Goal: Task Accomplishment & Management: Manage account settings

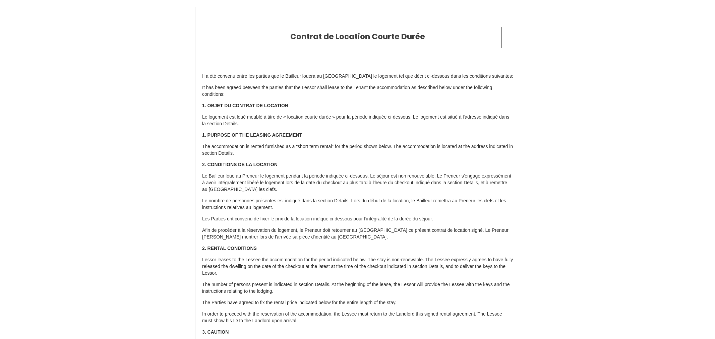
type input "[PHONE_NUMBER]"
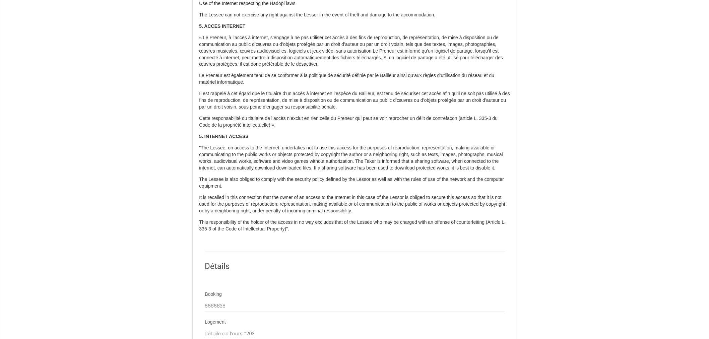
scroll to position [508, 0]
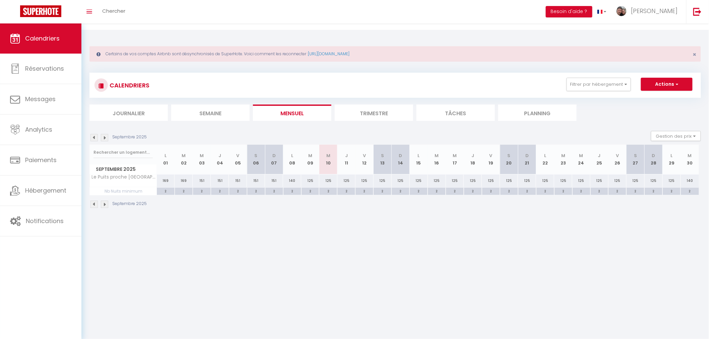
click at [129, 106] on li "Journalier" at bounding box center [128, 113] width 78 height 16
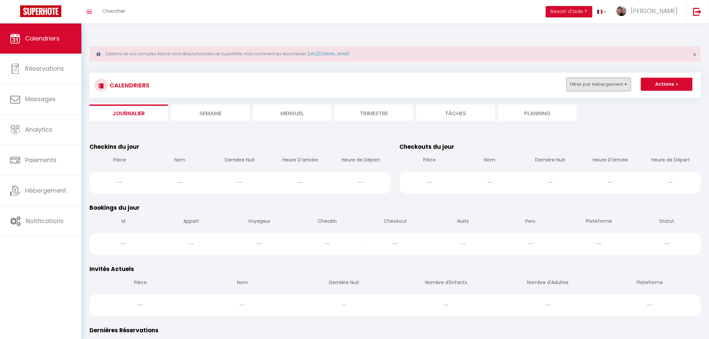
click at [584, 82] on button "Filtrer par hébergement" at bounding box center [598, 84] width 64 height 13
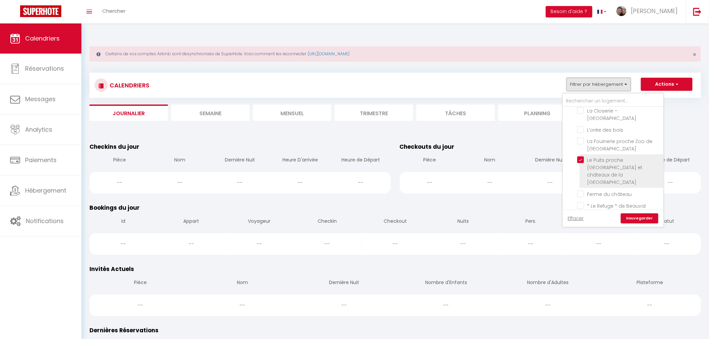
scroll to position [223, 0]
click at [582, 157] on input "Le Puits proche [GEOGRAPHIC_DATA] et châteaux de la [GEOGRAPHIC_DATA]" at bounding box center [619, 160] width 84 height 7
checkbox input "false"
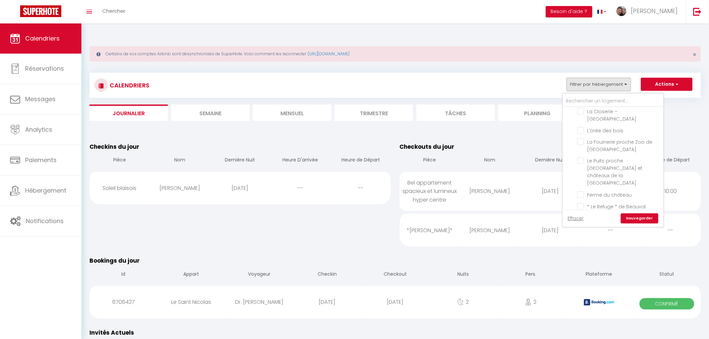
click at [635, 213] on link "Sauvegarder" at bounding box center [640, 218] width 38 height 10
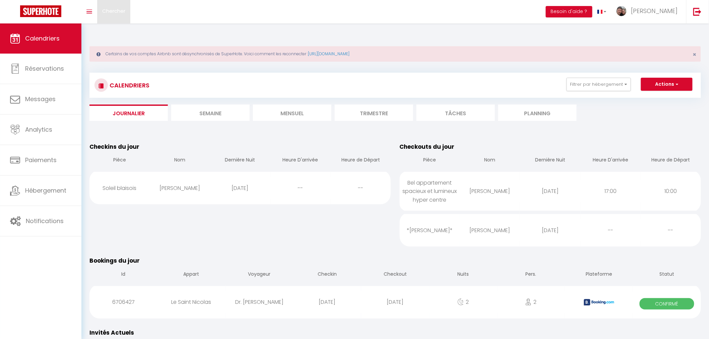
click at [115, 12] on span "Chercher" at bounding box center [113, 10] width 23 height 7
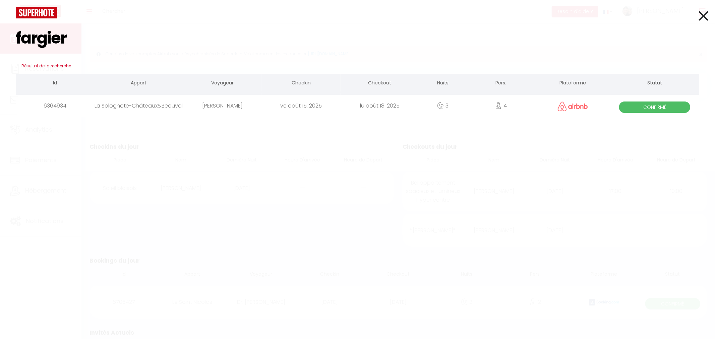
type input "fargier"
click at [236, 107] on div "[PERSON_NAME]" at bounding box center [222, 106] width 78 height 22
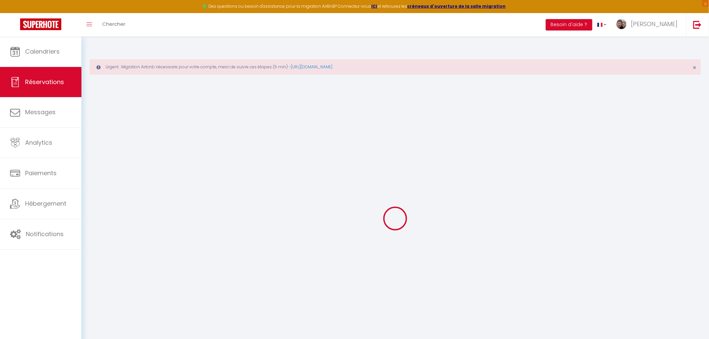
type input "[PERSON_NAME]"
type input "[EMAIL_ADDRESS][DOMAIN_NAME]"
type input "[PHONE_NUMBER]"
select select
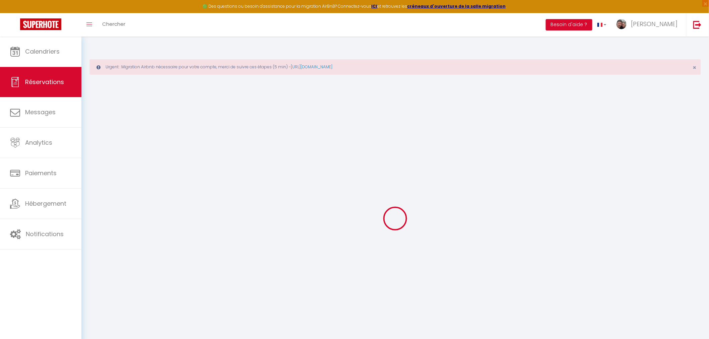
type input "93.41999999999999"
select select "64444"
select select "1"
select select
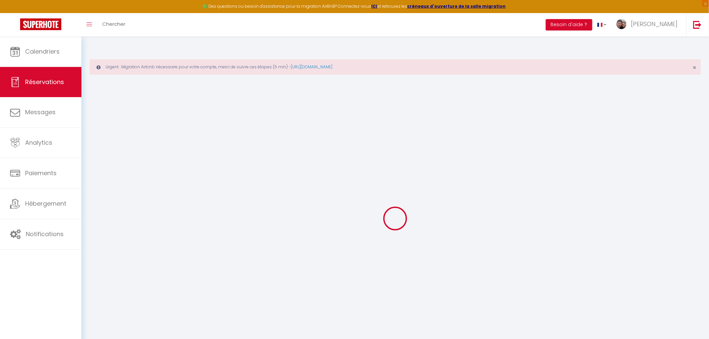
type input "4"
type input "1"
select select "12"
select select
type input "444"
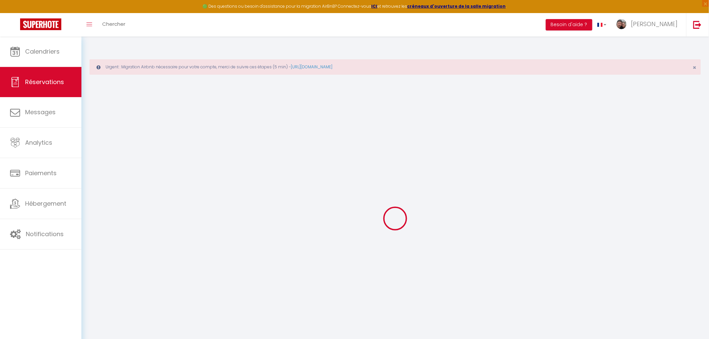
checkbox input "false"
type input "0"
select select "1"
type input "75"
type input "0"
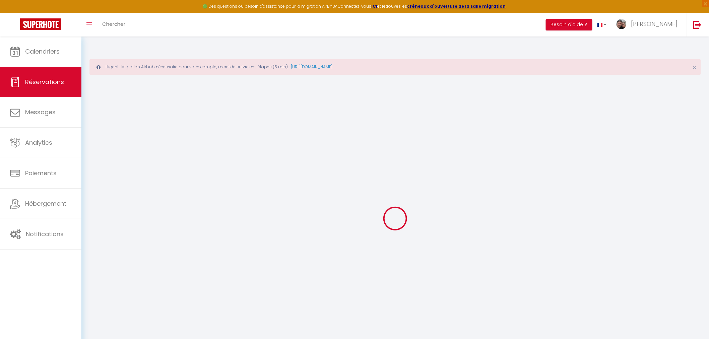
type input "0"
select select
select select "15"
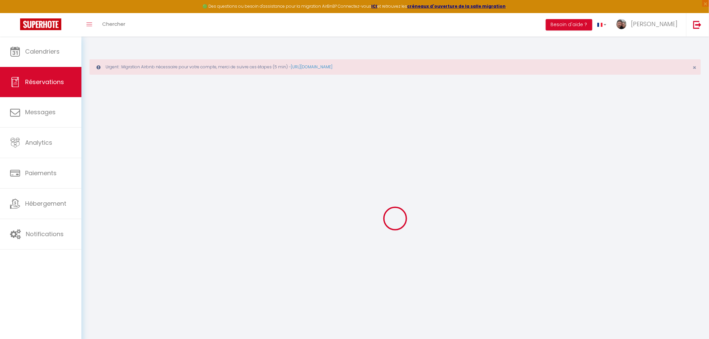
checkbox input "false"
select select
checkbox input "false"
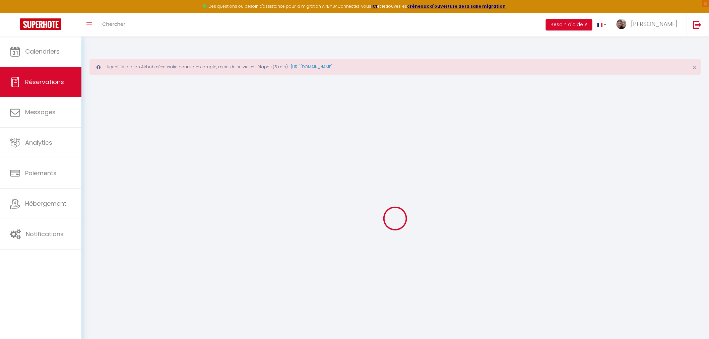
select select
checkbox input "false"
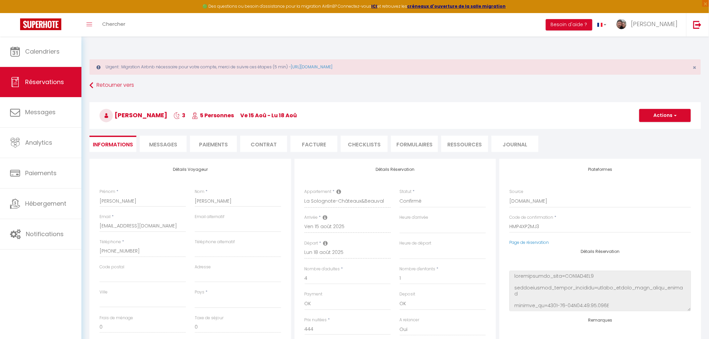
select select
checkbox input "false"
select select
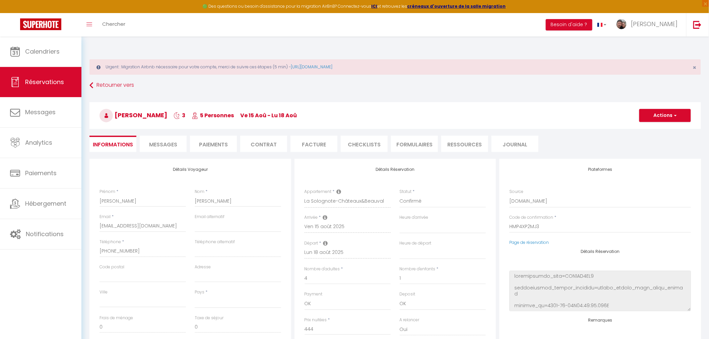
type input "75"
type input "15.63"
select select
checkbox input "false"
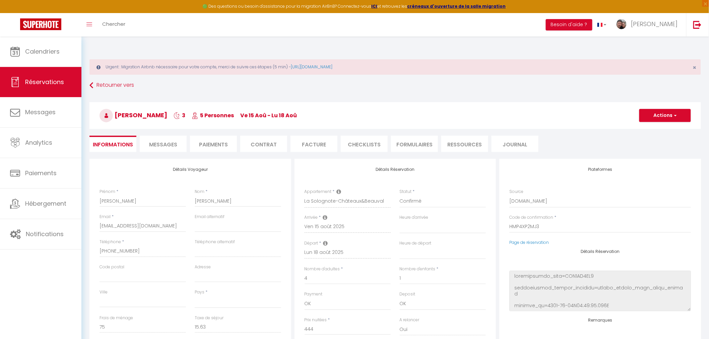
select select
checkbox input "false"
select select
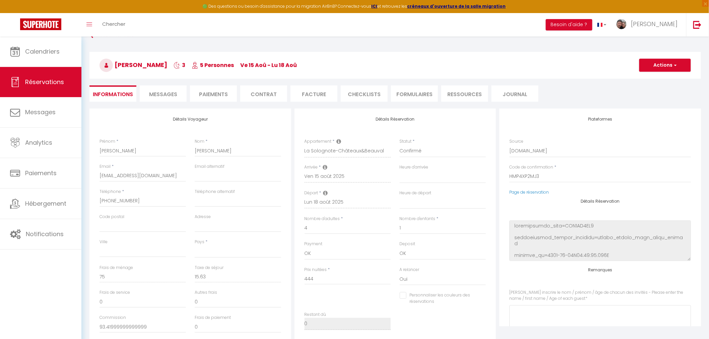
scroll to position [37, 0]
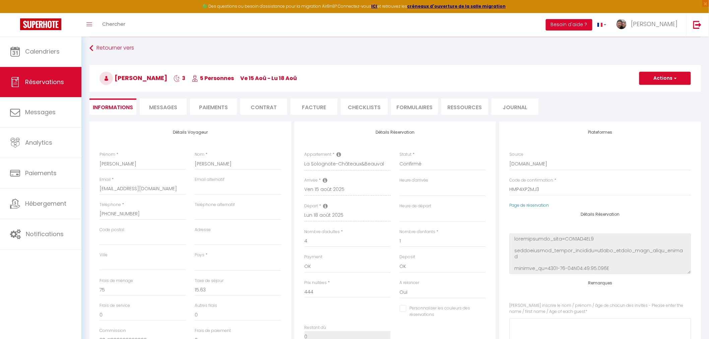
click at [267, 100] on li "Contrat" at bounding box center [263, 106] width 47 height 16
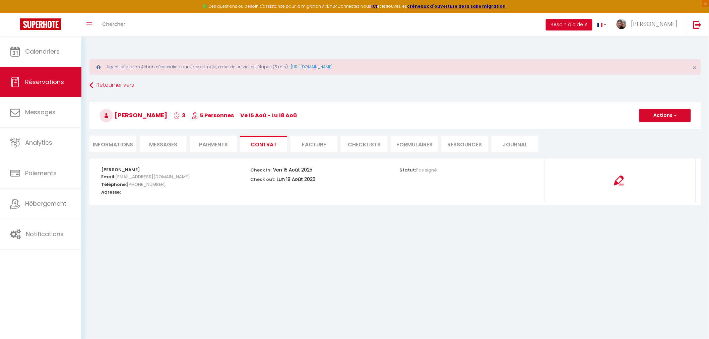
scroll to position [36, 0]
click at [665, 109] on button "Actions" at bounding box center [665, 115] width 52 height 13
click at [659, 126] on link "Voir le contrat" at bounding box center [660, 130] width 56 height 9
click at [110, 136] on li "Informations" at bounding box center [112, 144] width 47 height 16
select select
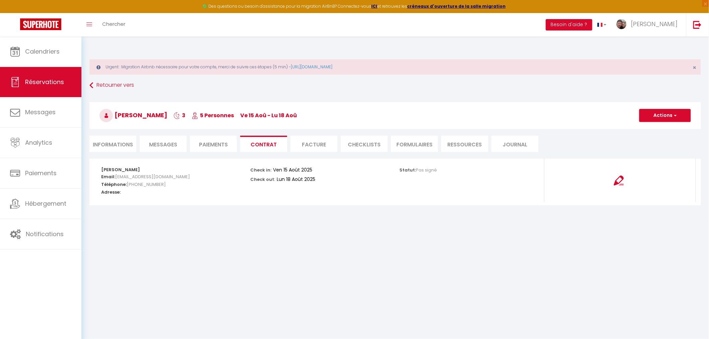
select select
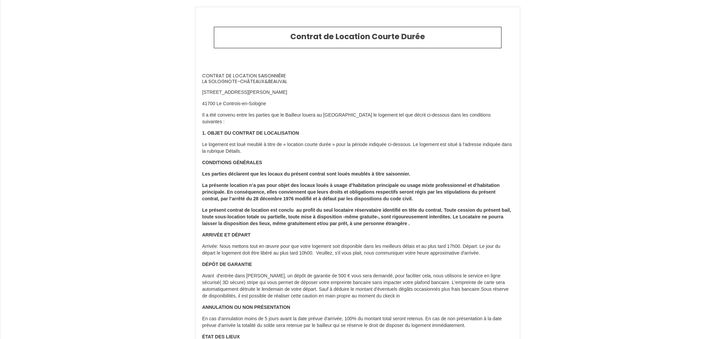
select select
